Goal: Transaction & Acquisition: Purchase product/service

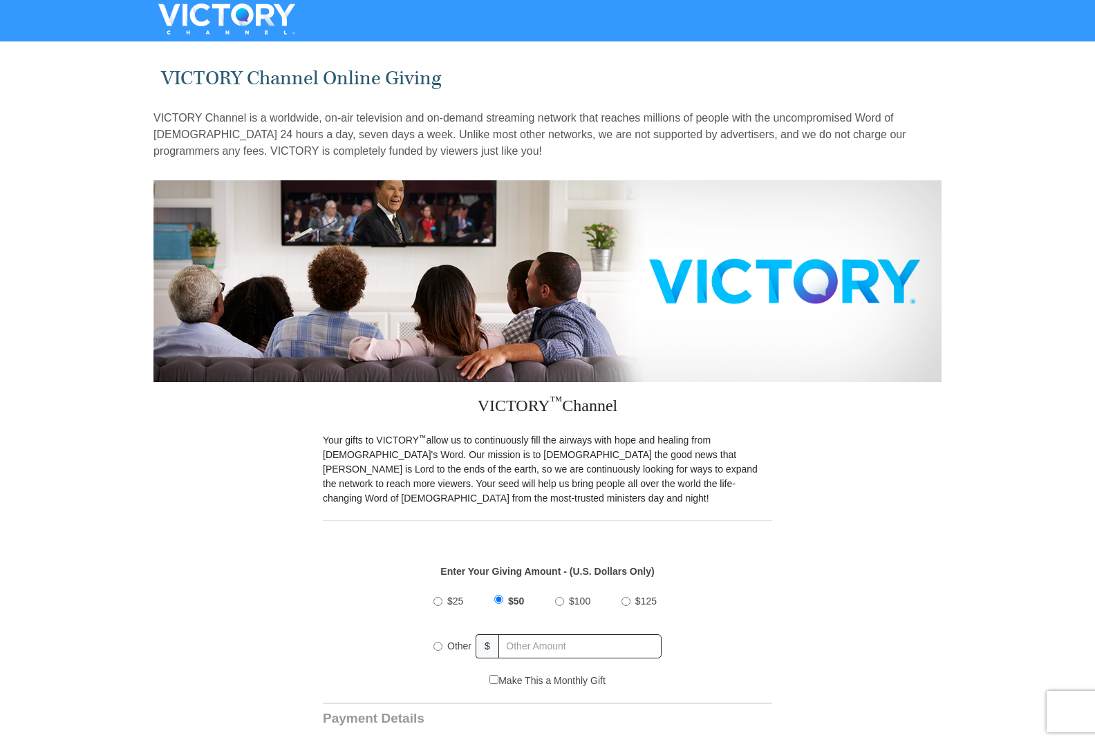
click at [437, 642] on input "Other" at bounding box center [437, 646] width 9 height 9
radio input "true"
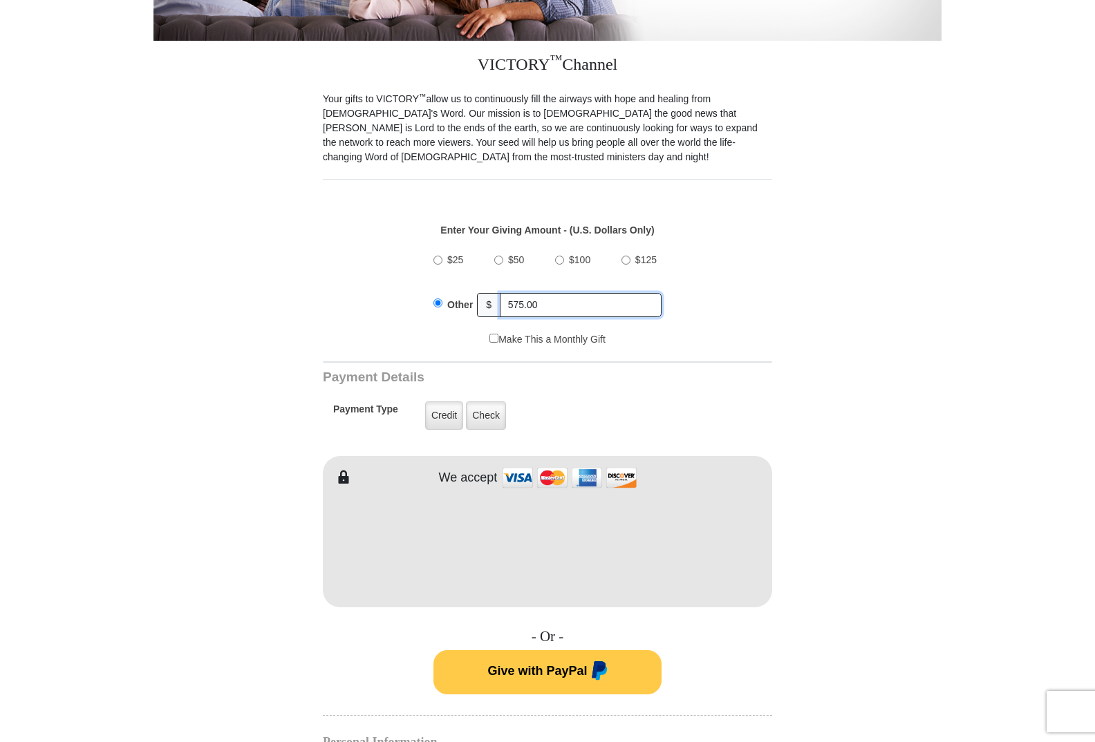
scroll to position [345, 0]
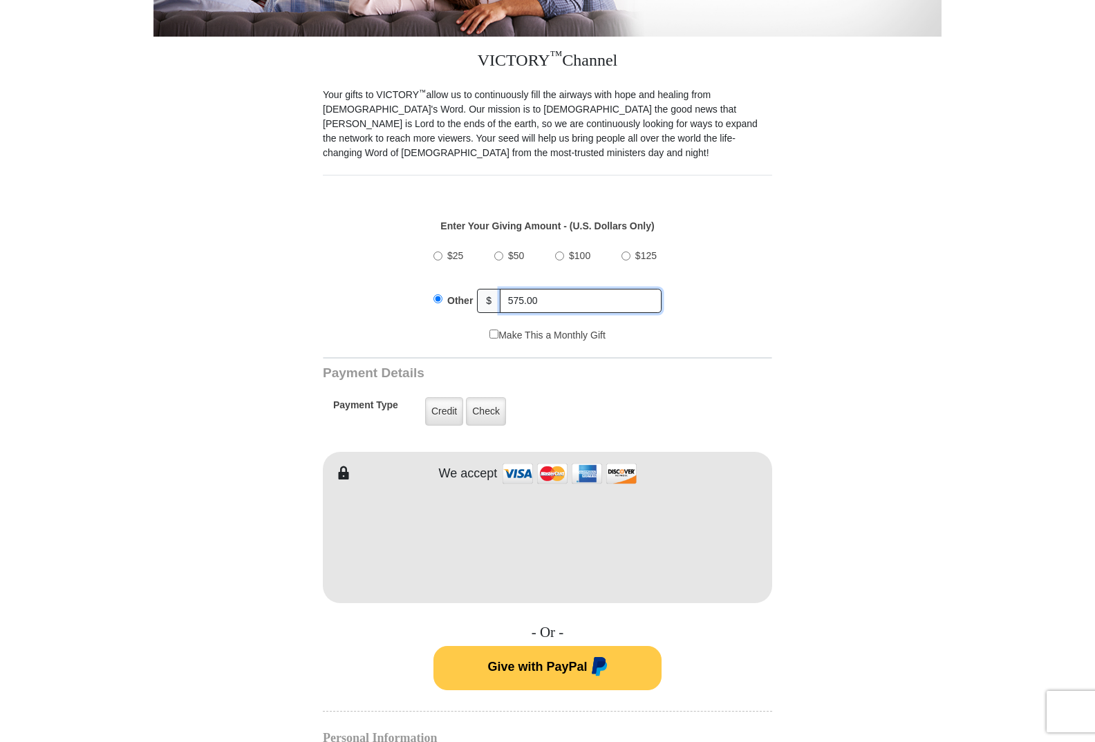
type input "575.00"
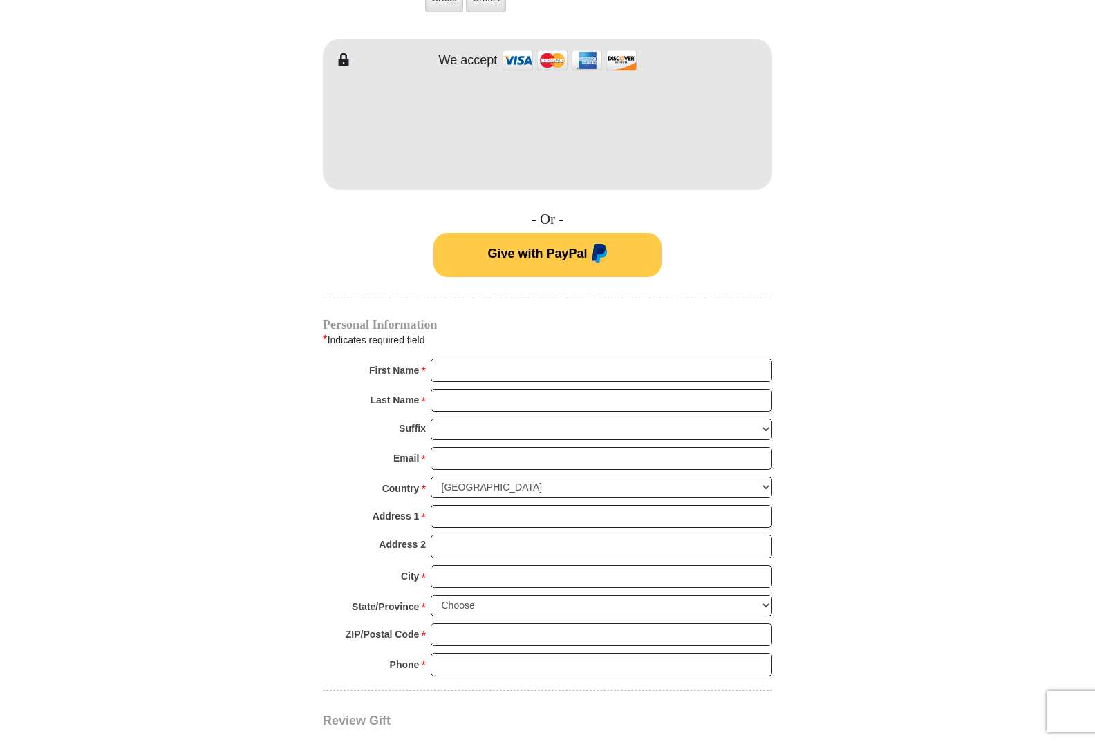
scroll to position [760, 0]
click at [450, 357] on input "First Name *" at bounding box center [600, 368] width 341 height 23
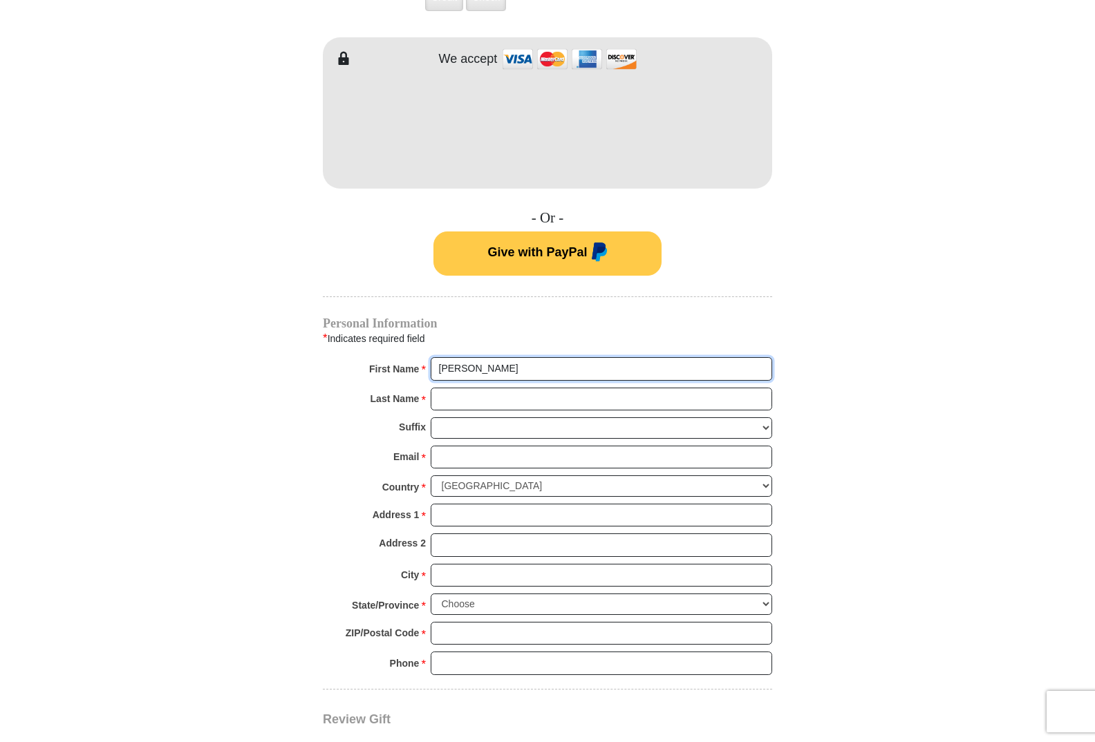
type input "[PERSON_NAME]"
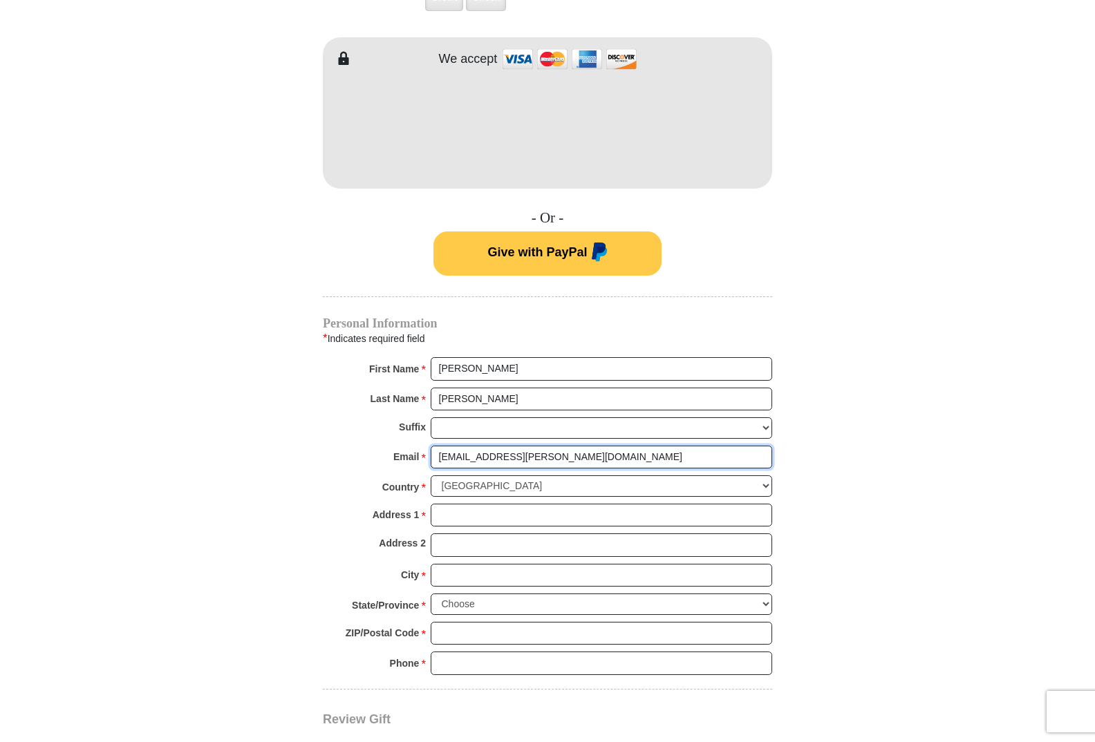
type input "[EMAIL_ADDRESS][PERSON_NAME][DOMAIN_NAME]"
type input "[STREET_ADDRESS]"
type input "[GEOGRAPHIC_DATA]"
click at [766, 594] on select "Choose [US_STATE] [US_STATE] [US_STATE] [US_STATE] [US_STATE] Armed Forces Amer…" at bounding box center [600, 604] width 341 height 21
select select "[GEOGRAPHIC_DATA]"
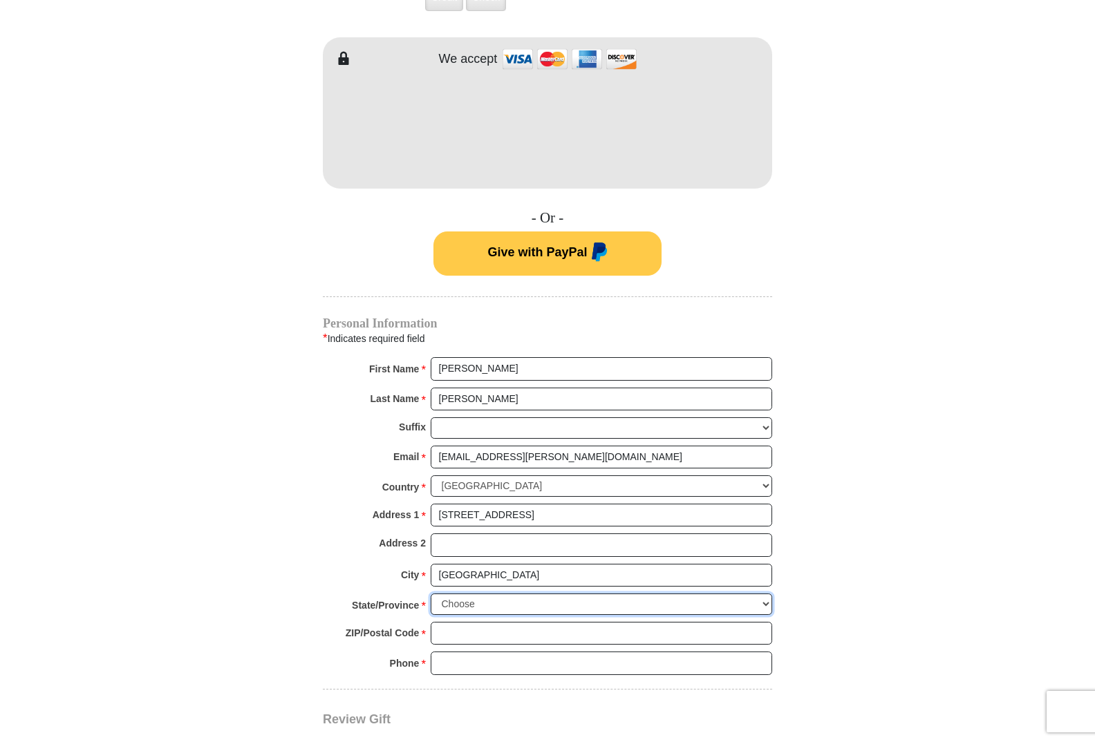
click at [430, 594] on select "Choose [US_STATE] [US_STATE] [US_STATE] [US_STATE] [US_STATE] Armed Forces Amer…" at bounding box center [600, 604] width 341 height 21
click at [454, 622] on input "ZIP/Postal Code *" at bounding box center [600, 633] width 341 height 23
type input "77845"
click at [455, 652] on input "Phone * *" at bounding box center [600, 663] width 341 height 23
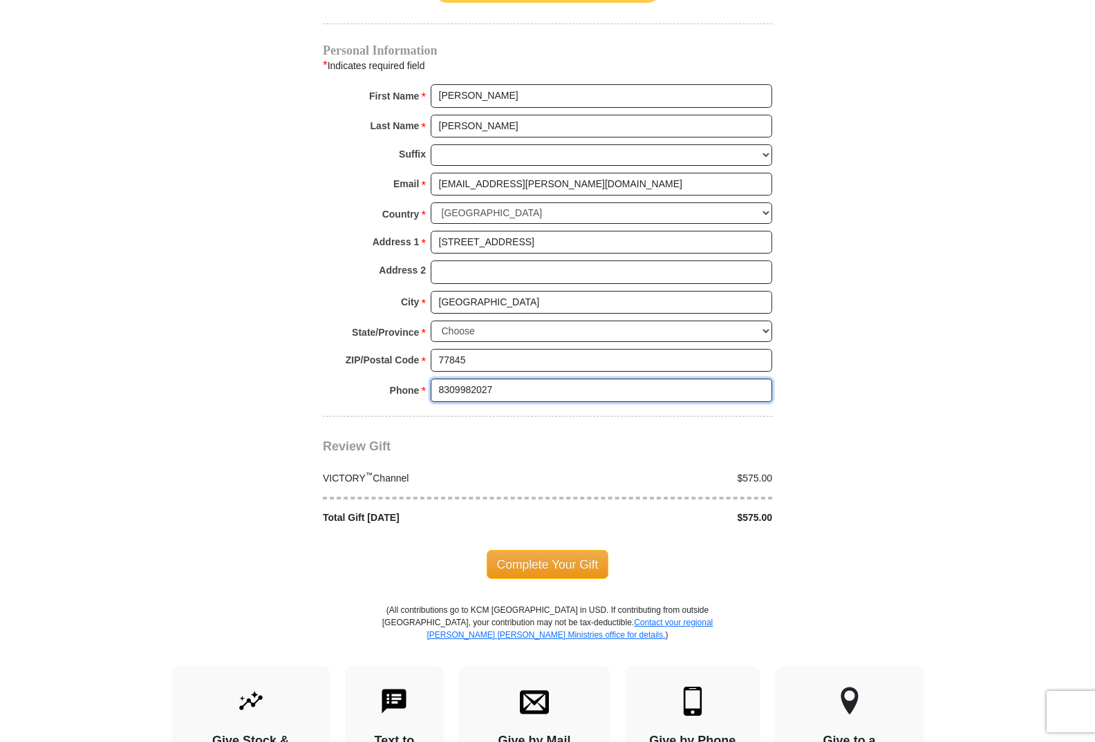
scroll to position [1036, 0]
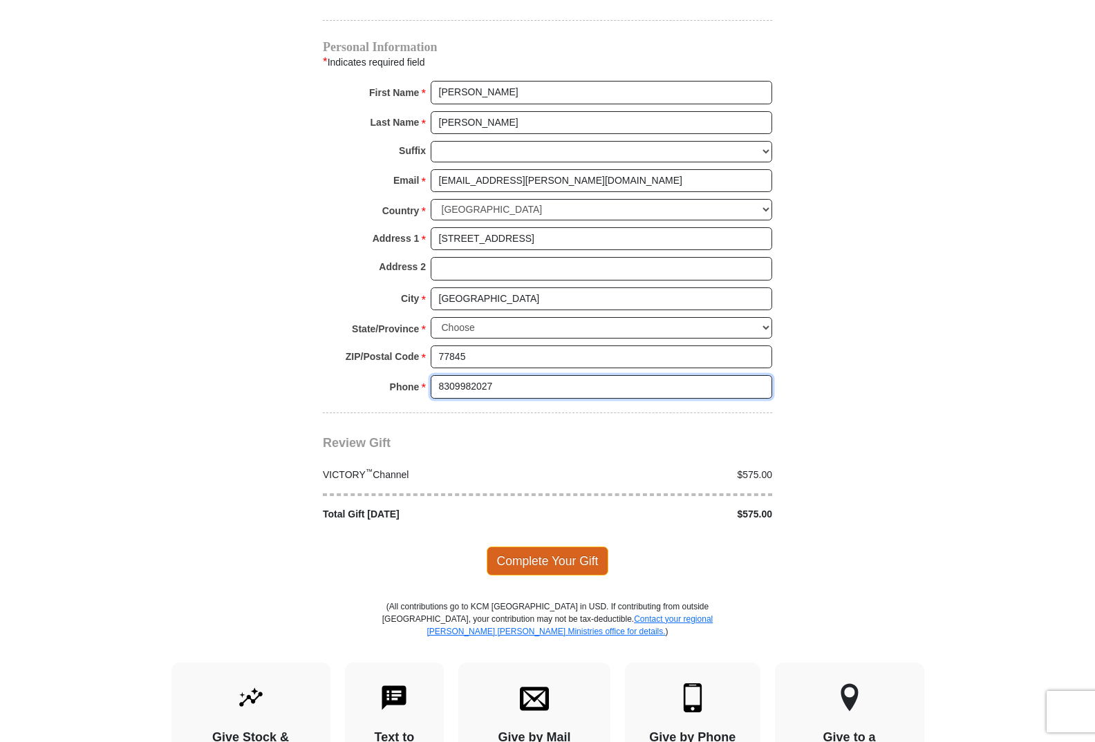
type input "8309982027"
click at [545, 549] on span "Complete Your Gift" at bounding box center [547, 561] width 122 height 29
